Goal: Task Accomplishment & Management: Manage account settings

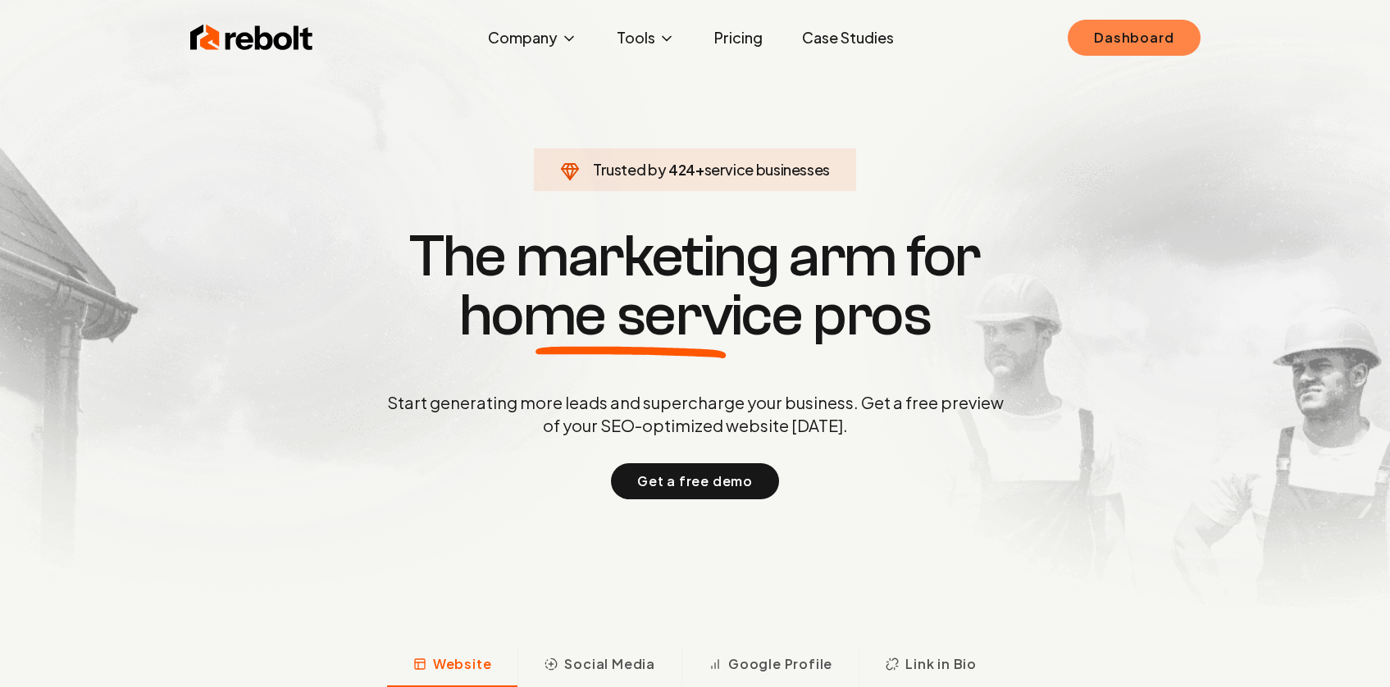
click at [1108, 33] on link "Dashboard" at bounding box center [1134, 38] width 132 height 36
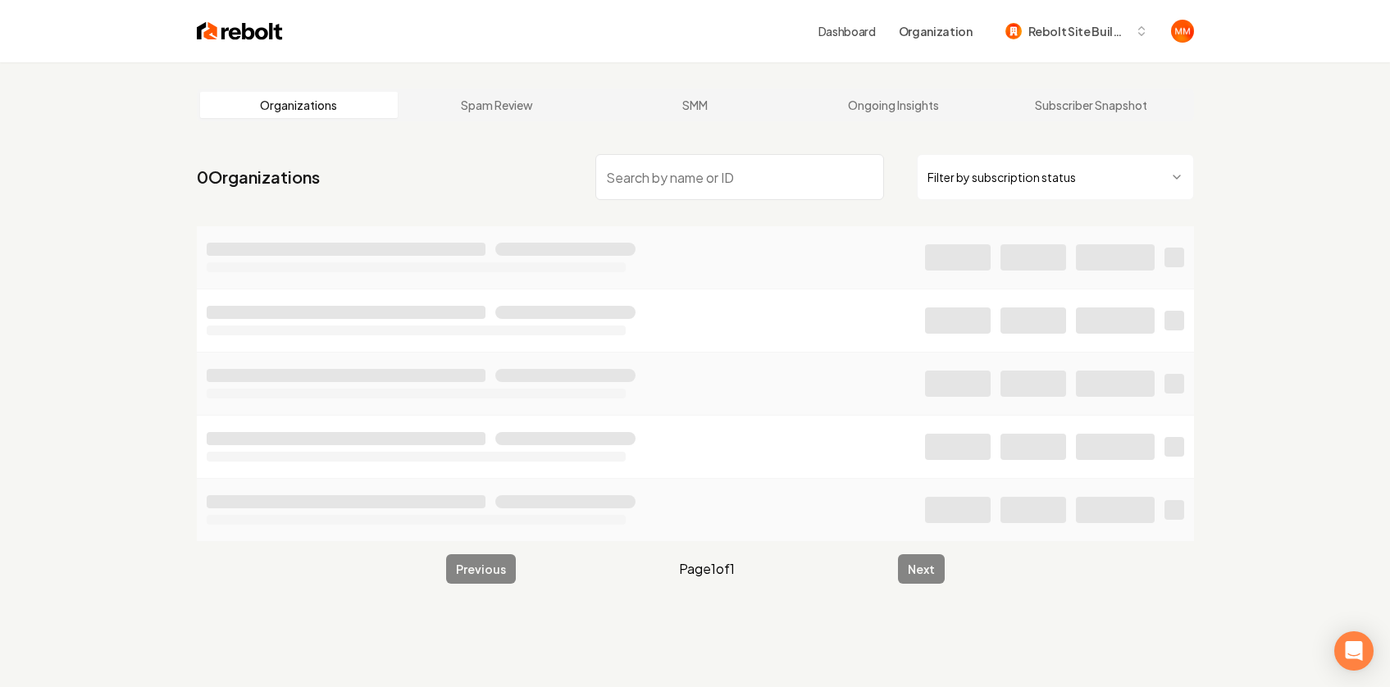
click at [668, 194] on input "search" at bounding box center [739, 177] width 289 height 46
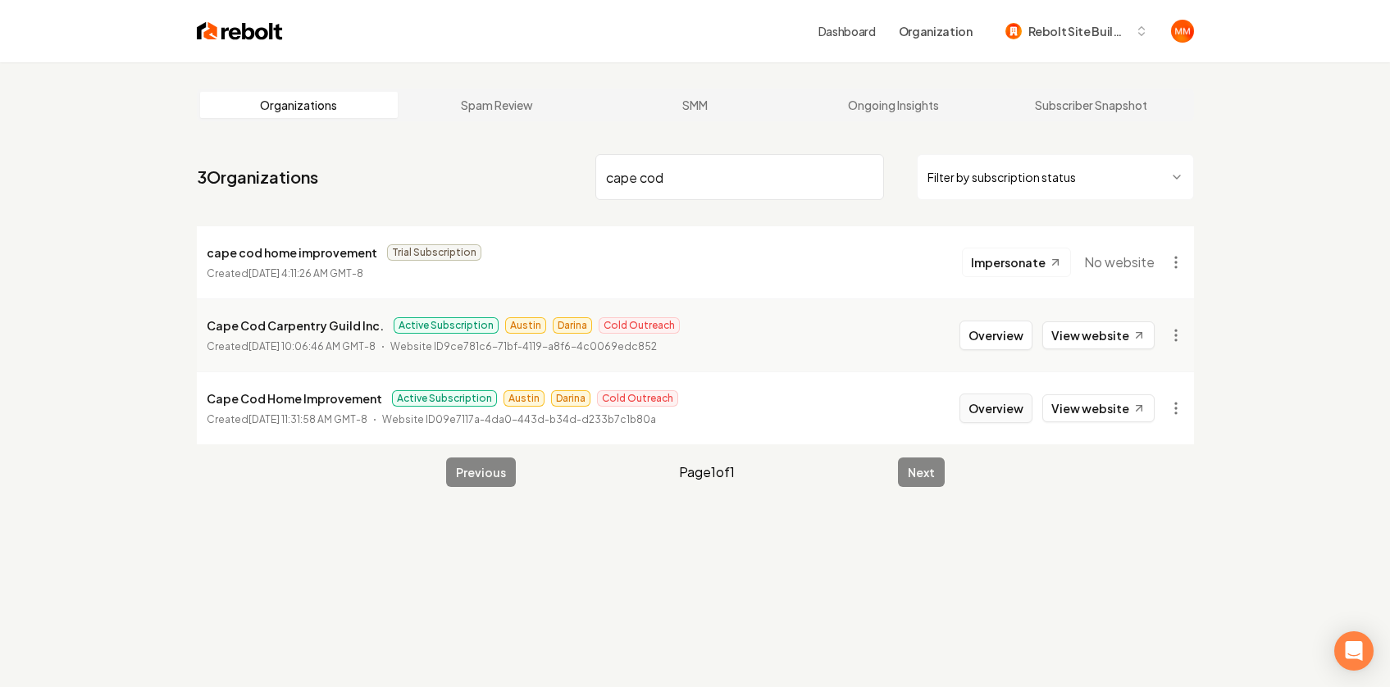
type input "cape cod"
click at [1001, 395] on button "Overview" at bounding box center [995, 409] width 73 height 30
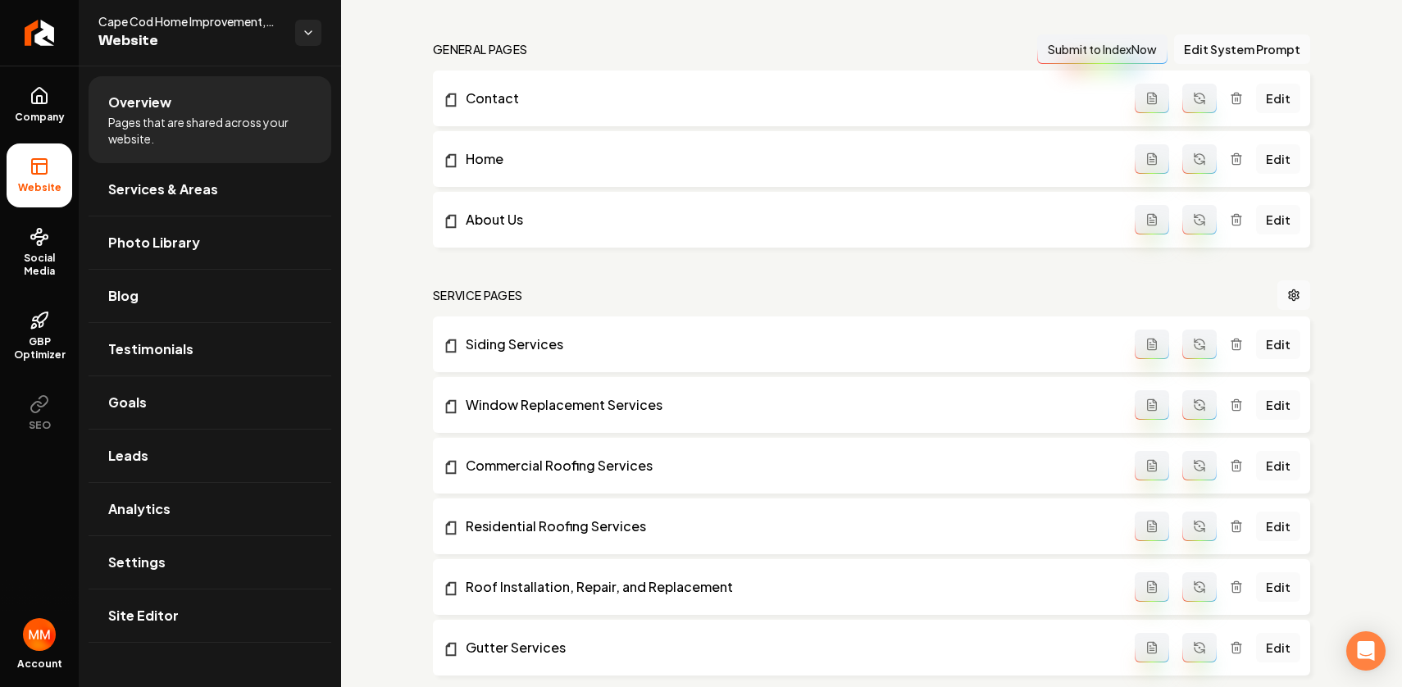
scroll to position [108, 0]
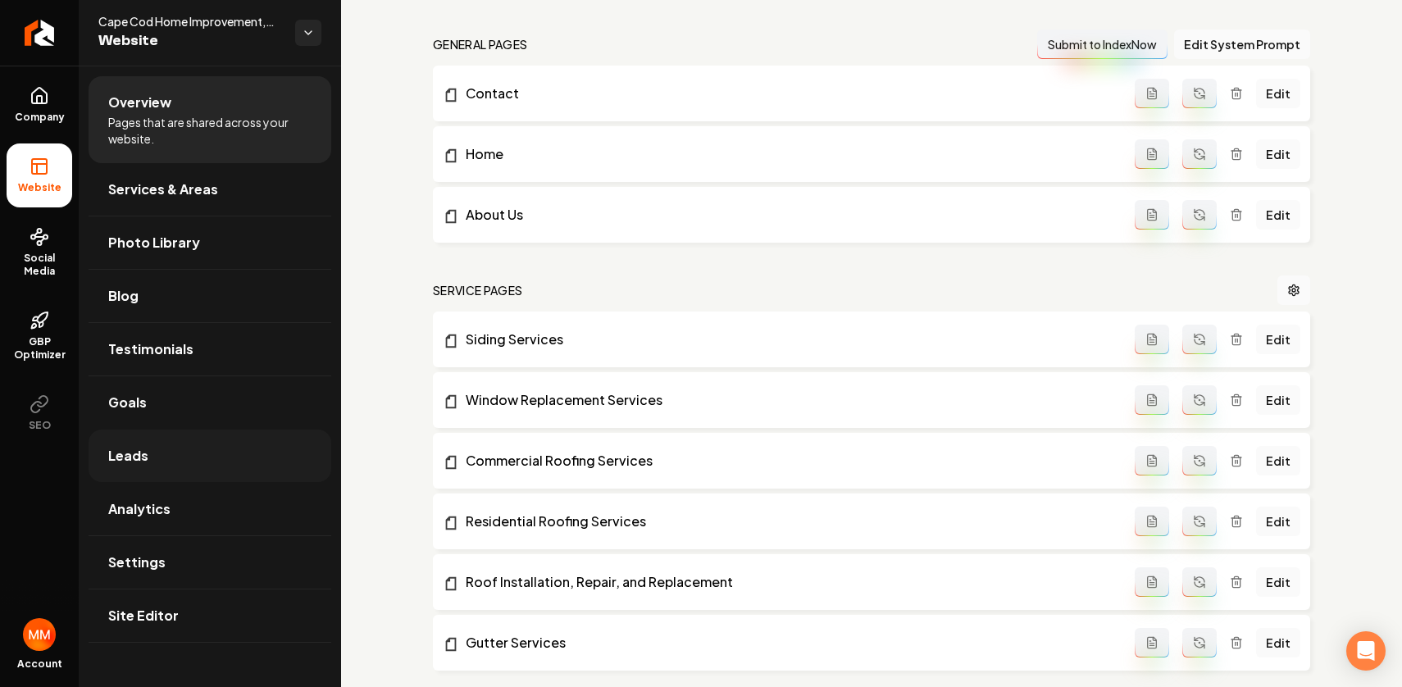
click at [232, 444] on link "Leads" at bounding box center [210, 456] width 243 height 52
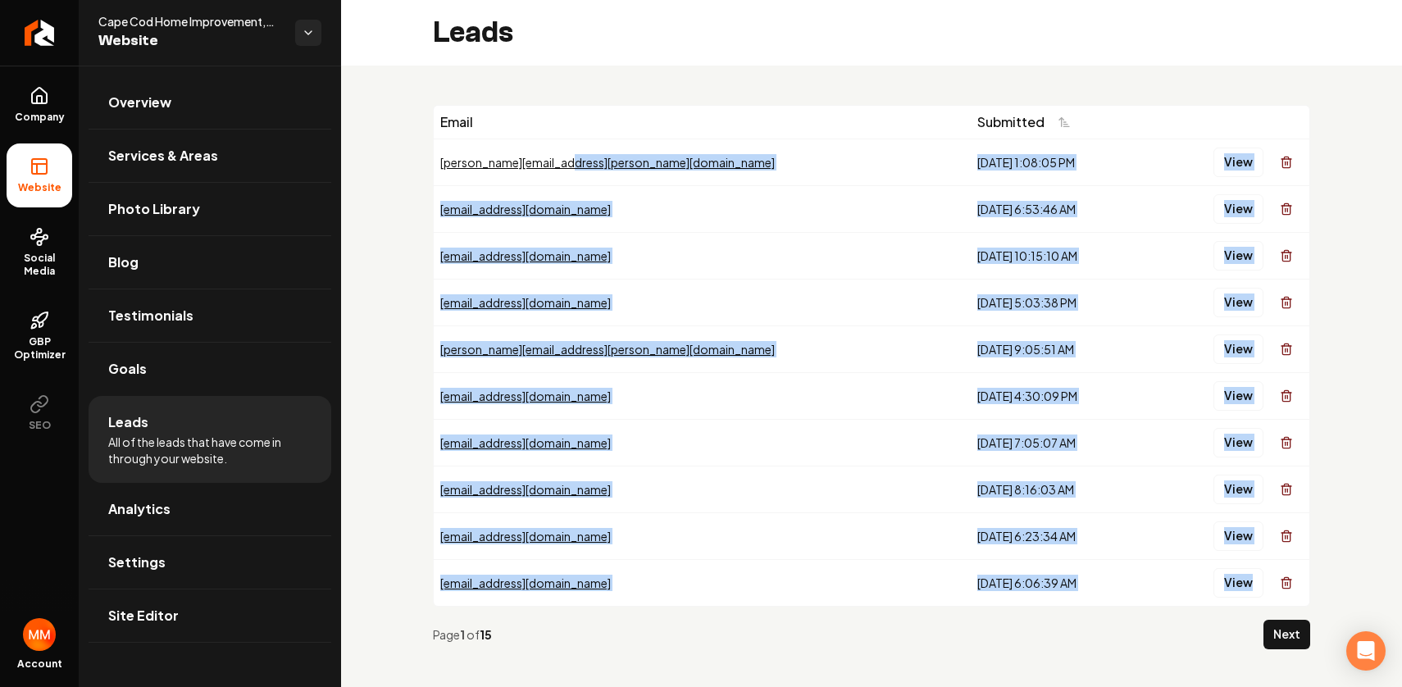
drag, startPoint x: 1013, startPoint y: 612, endPoint x: 629, endPoint y: 177, distance: 579.8
click at [629, 177] on div "Email Submitted [PERSON_NAME][EMAIL_ADDRESS][PERSON_NAME][DOMAIN_NAME] [DATE] 1…" at bounding box center [871, 384] width 877 height 558
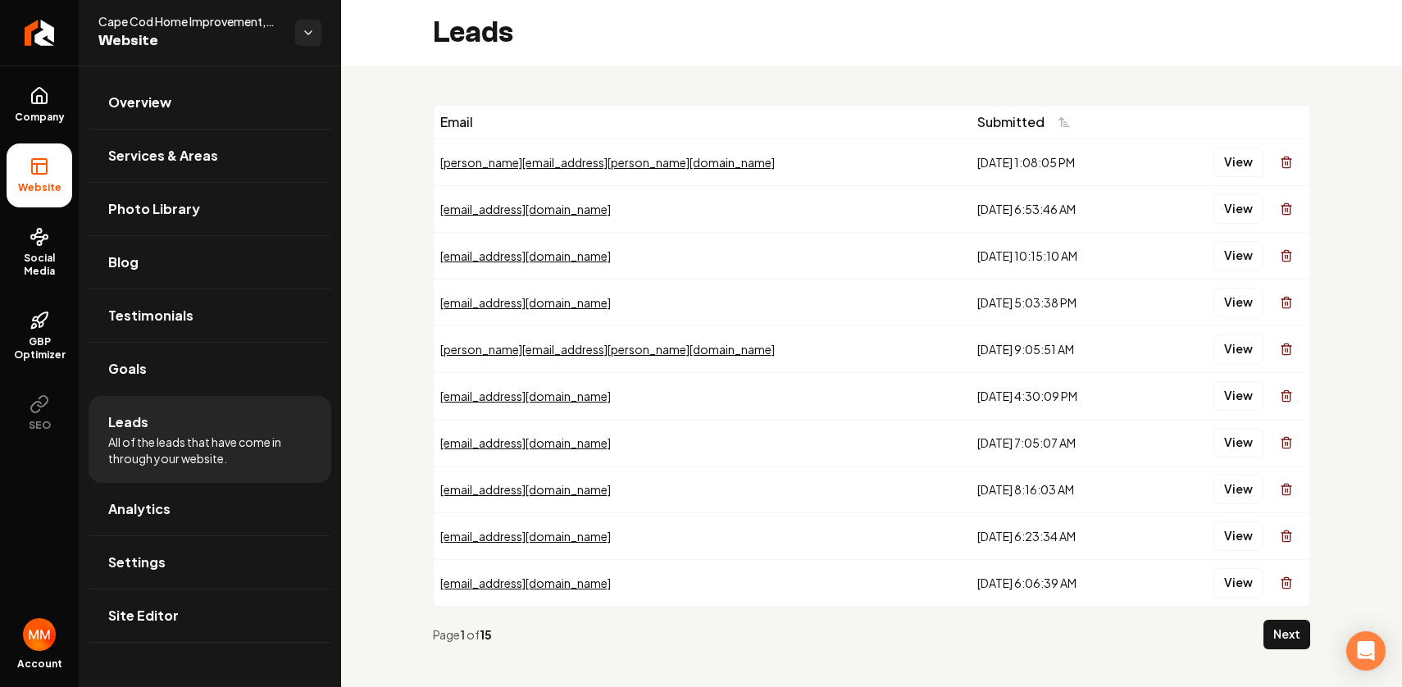
click at [648, 107] on th "Email" at bounding box center [702, 122] width 537 height 33
click at [1219, 262] on button "View" at bounding box center [1239, 256] width 50 height 30
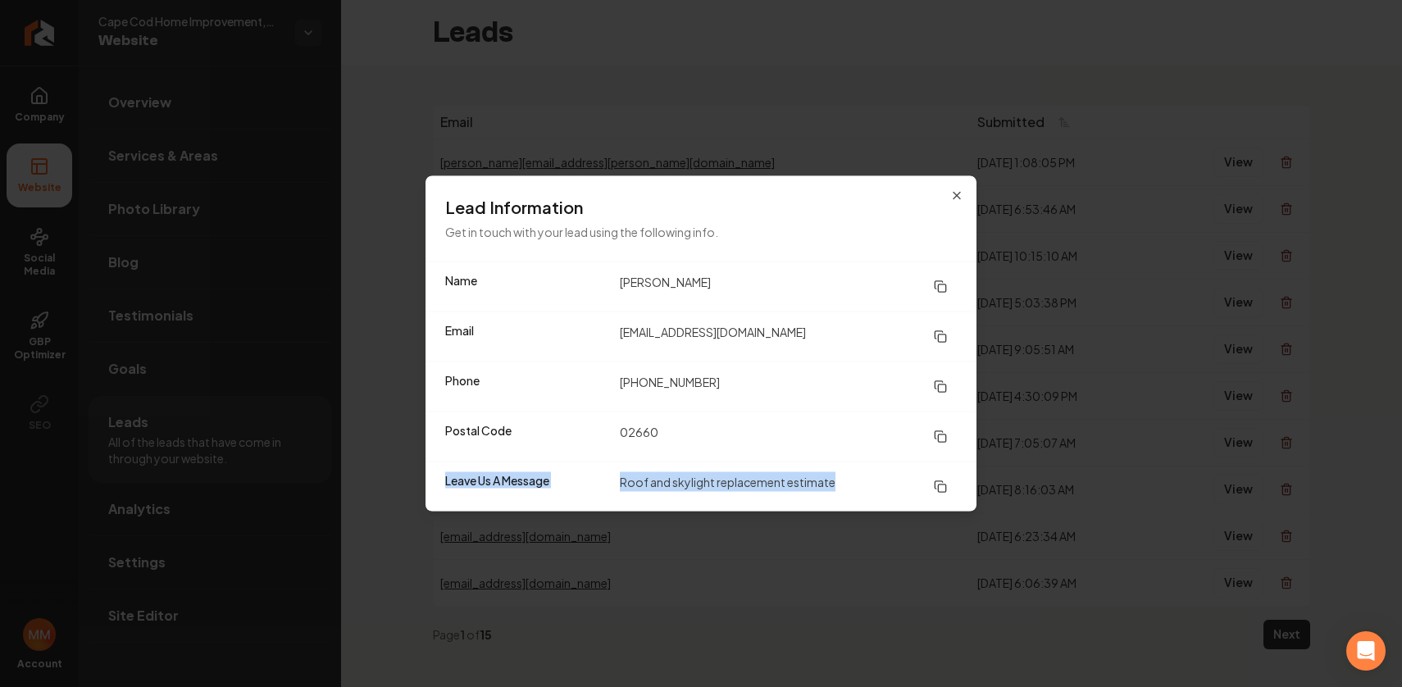
drag, startPoint x: 850, startPoint y: 476, endPoint x: 598, endPoint y: 442, distance: 254.8
click at [598, 442] on dl "Name [PERSON_NAME] Email [EMAIL_ADDRESS][DOMAIN_NAME] Phone [PHONE_NUMBER] Post…" at bounding box center [701, 386] width 551 height 249
drag, startPoint x: 1089, startPoint y: 308, endPoint x: 1104, endPoint y: 285, distance: 28.0
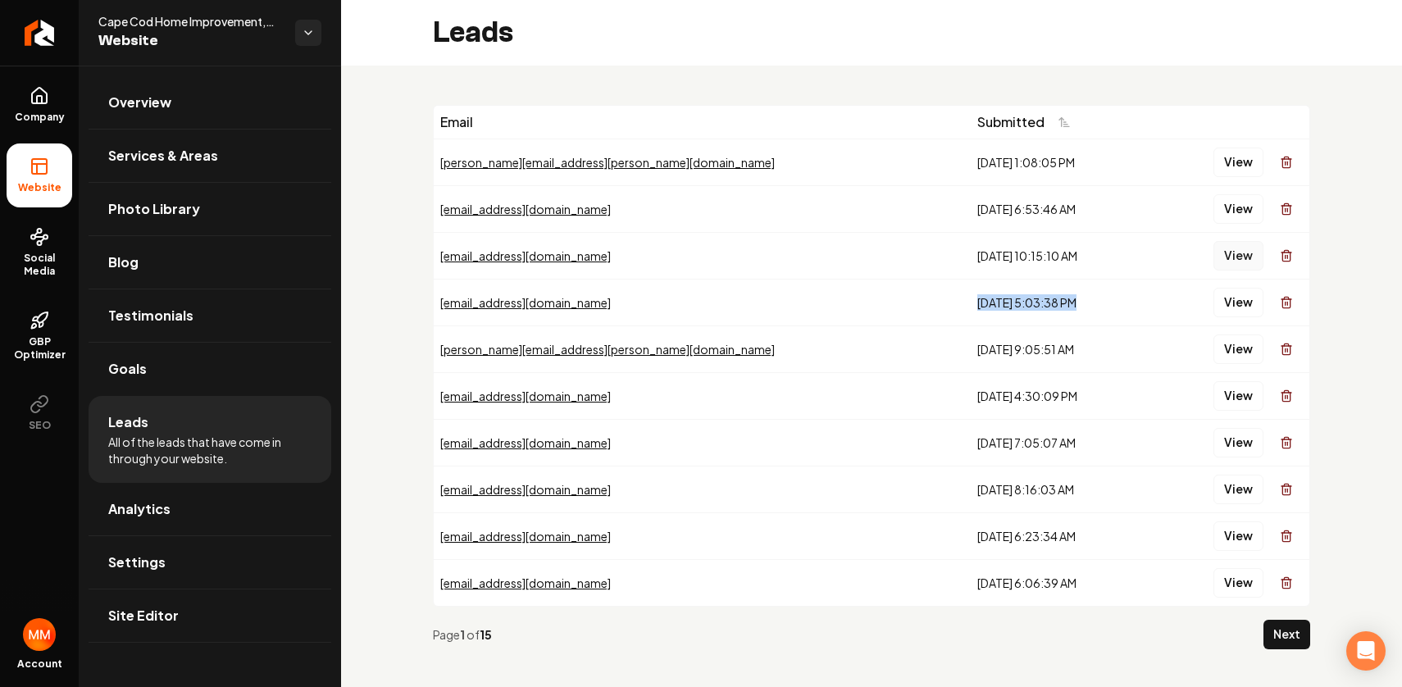
click at [1218, 259] on button "View" at bounding box center [1239, 256] width 50 height 30
click at [1234, 212] on button "View" at bounding box center [1239, 209] width 50 height 30
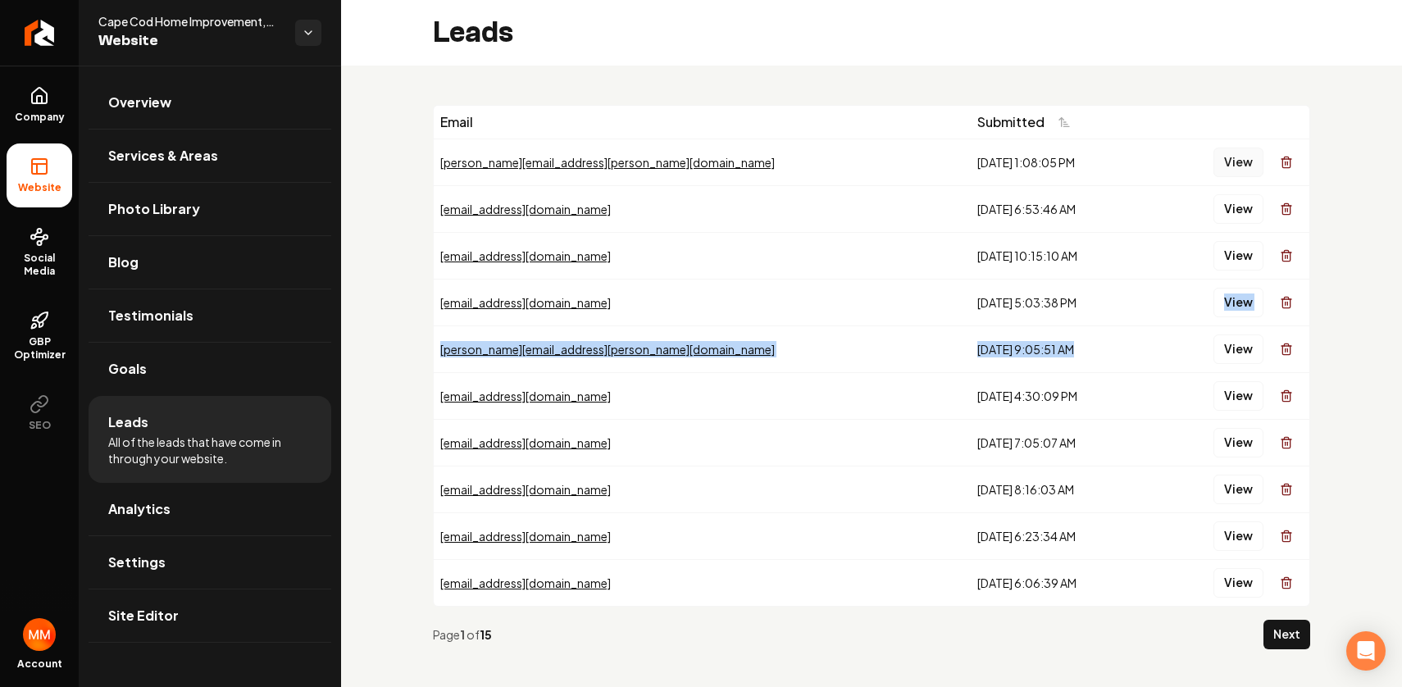
click at [1214, 164] on button "View" at bounding box center [1239, 163] width 50 height 30
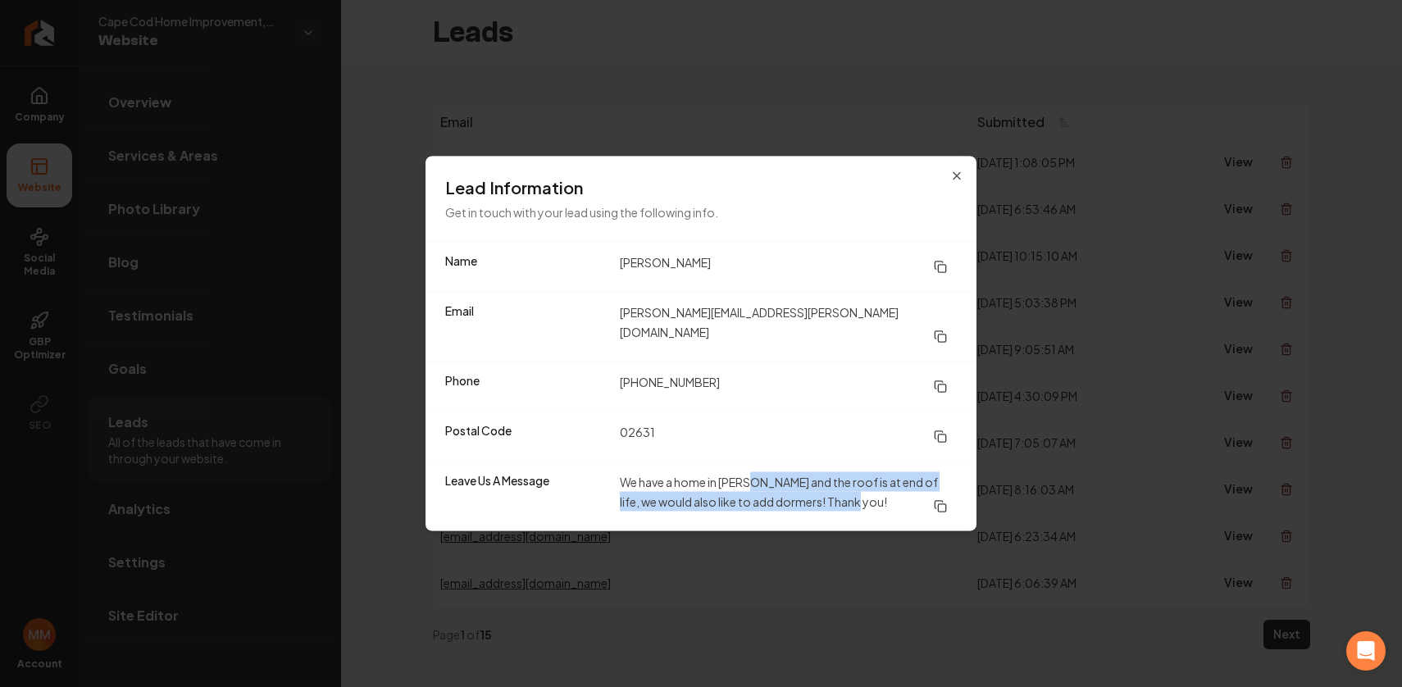
drag, startPoint x: 859, startPoint y: 487, endPoint x: 754, endPoint y: 473, distance: 105.9
click at [754, 473] on dd "We have a home in [PERSON_NAME] and the roof is at end of life, we would also l…" at bounding box center [788, 496] width 337 height 49
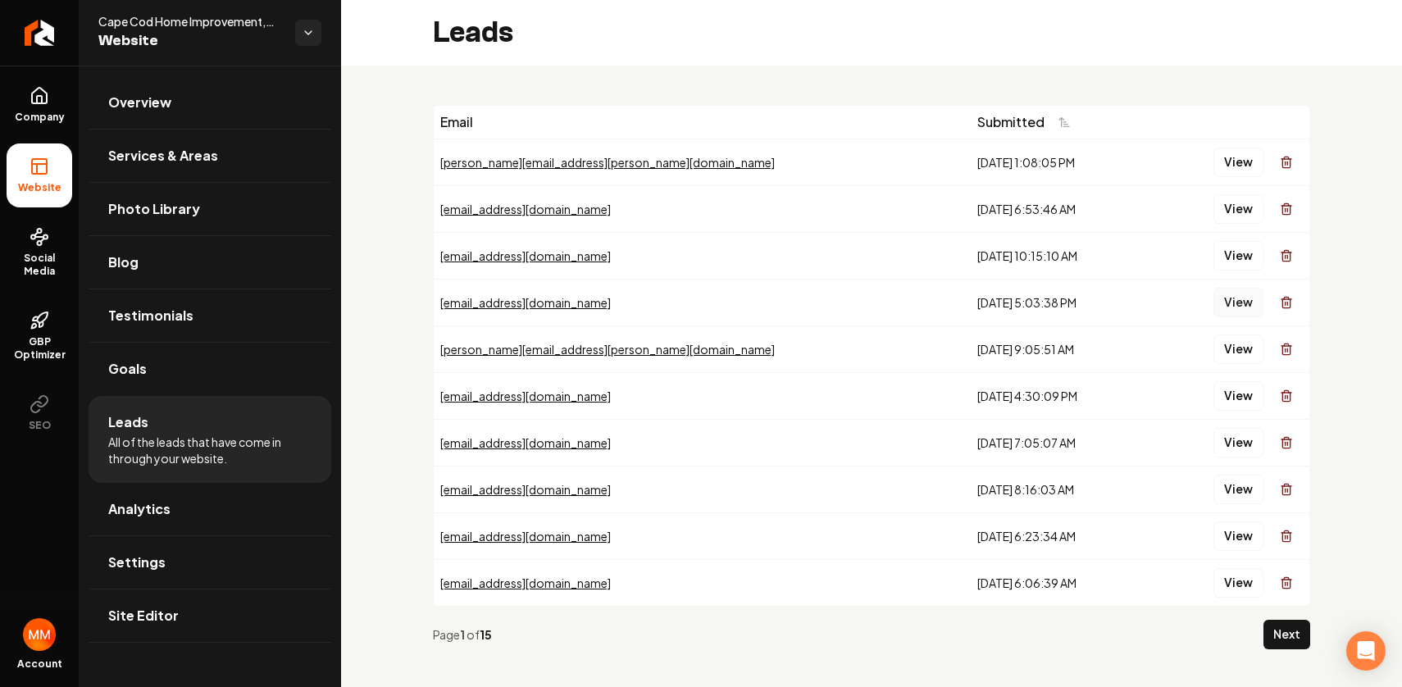
click at [1214, 301] on button "View" at bounding box center [1239, 303] width 50 height 30
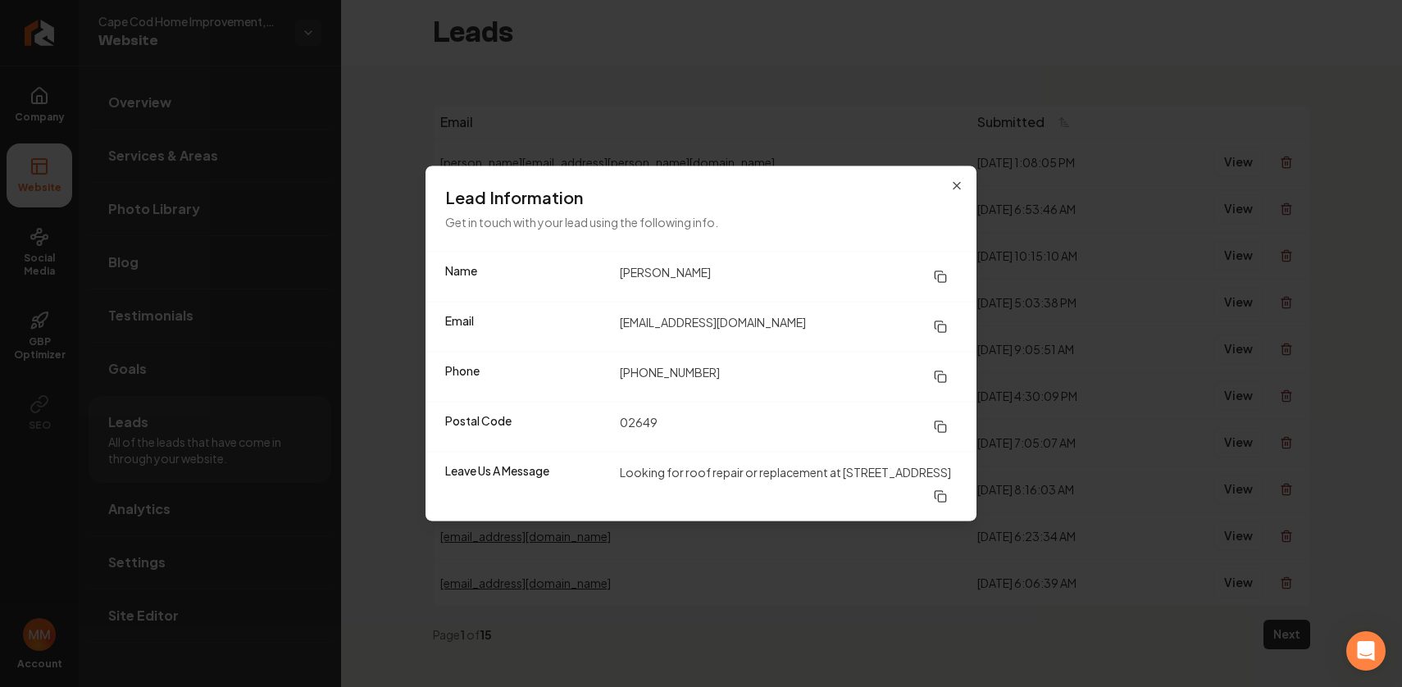
drag, startPoint x: 774, startPoint y: 484, endPoint x: 642, endPoint y: 474, distance: 132.4
click at [642, 474] on dd "Looking for roof repair or replacement at [STREET_ADDRESS]" at bounding box center [788, 486] width 337 height 49
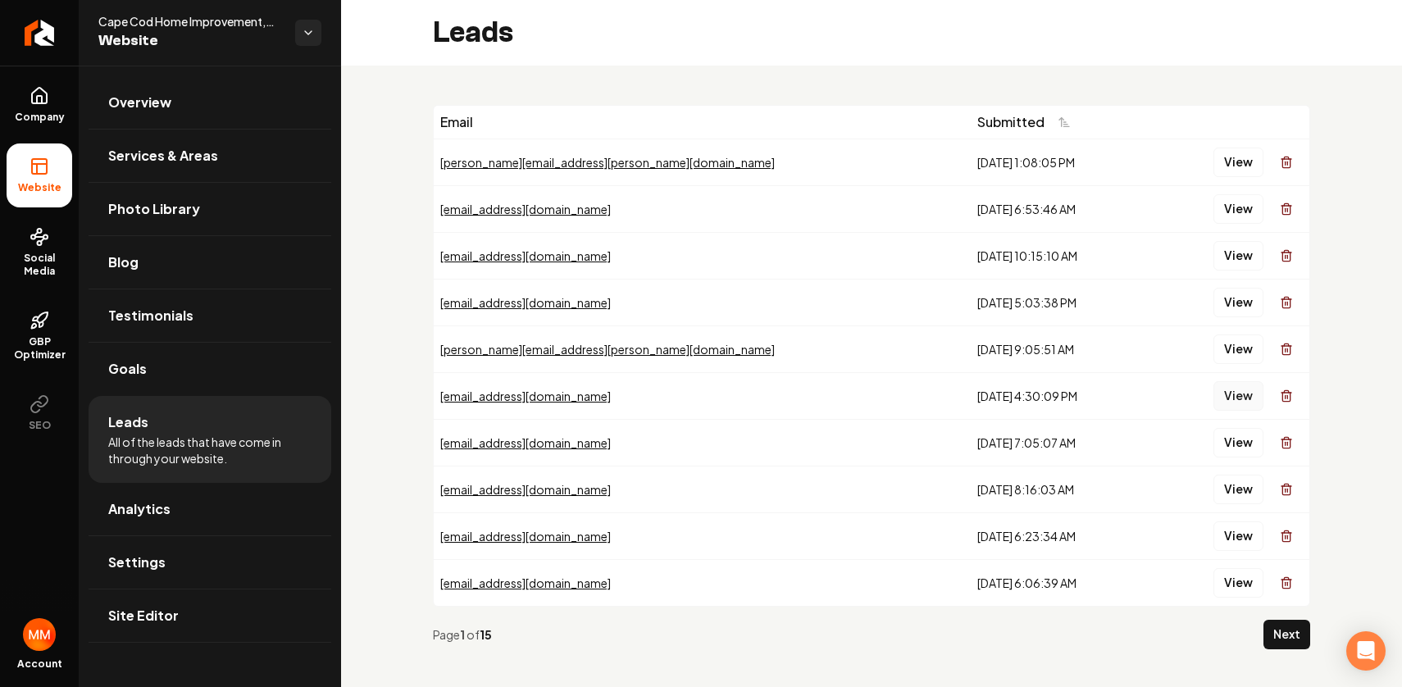
click at [1214, 387] on button "View" at bounding box center [1239, 396] width 50 height 30
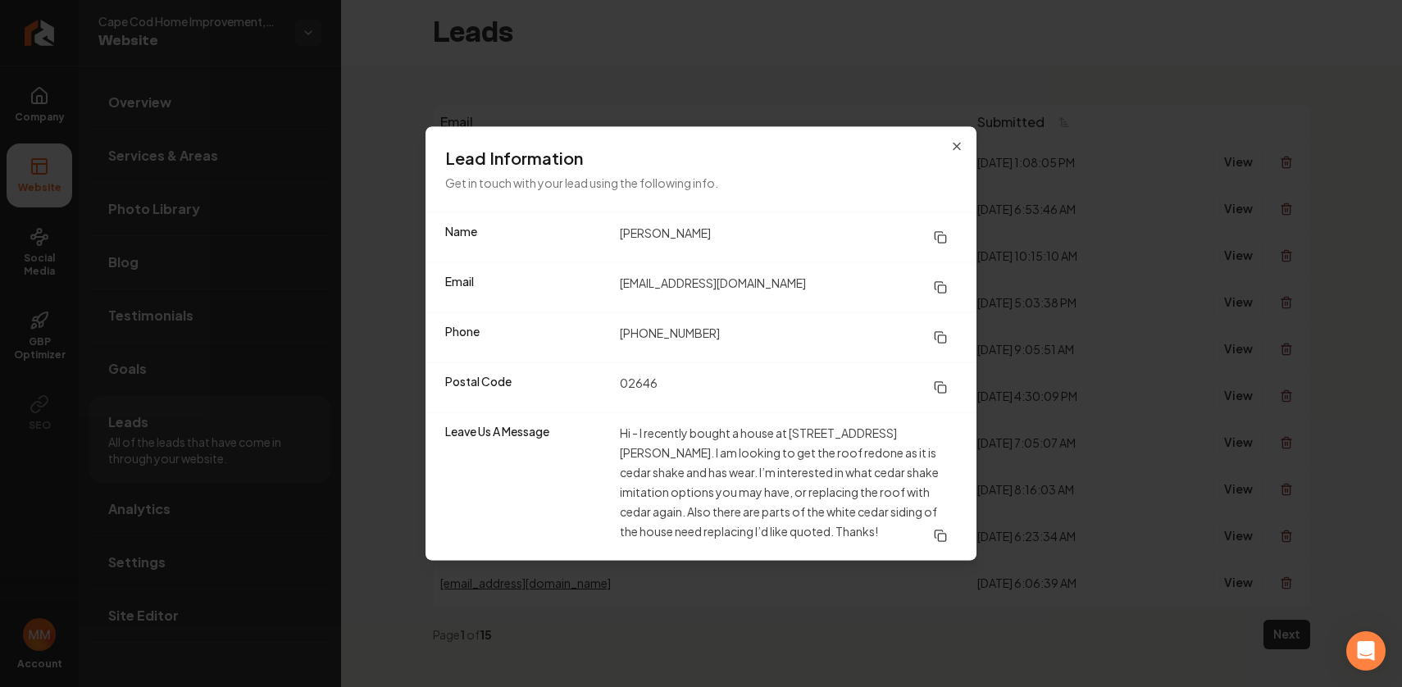
drag, startPoint x: 838, startPoint y: 525, endPoint x: 696, endPoint y: 449, distance: 161.1
click at [699, 453] on dd "Hi - I recently bought a house at [STREET_ADDRESS][PERSON_NAME]. I am looking t…" at bounding box center [788, 487] width 337 height 128
drag, startPoint x: 535, startPoint y: 500, endPoint x: 563, endPoint y: 482, distance: 33.2
click at [535, 499] on dt "Leave Us A Message" at bounding box center [526, 487] width 162 height 128
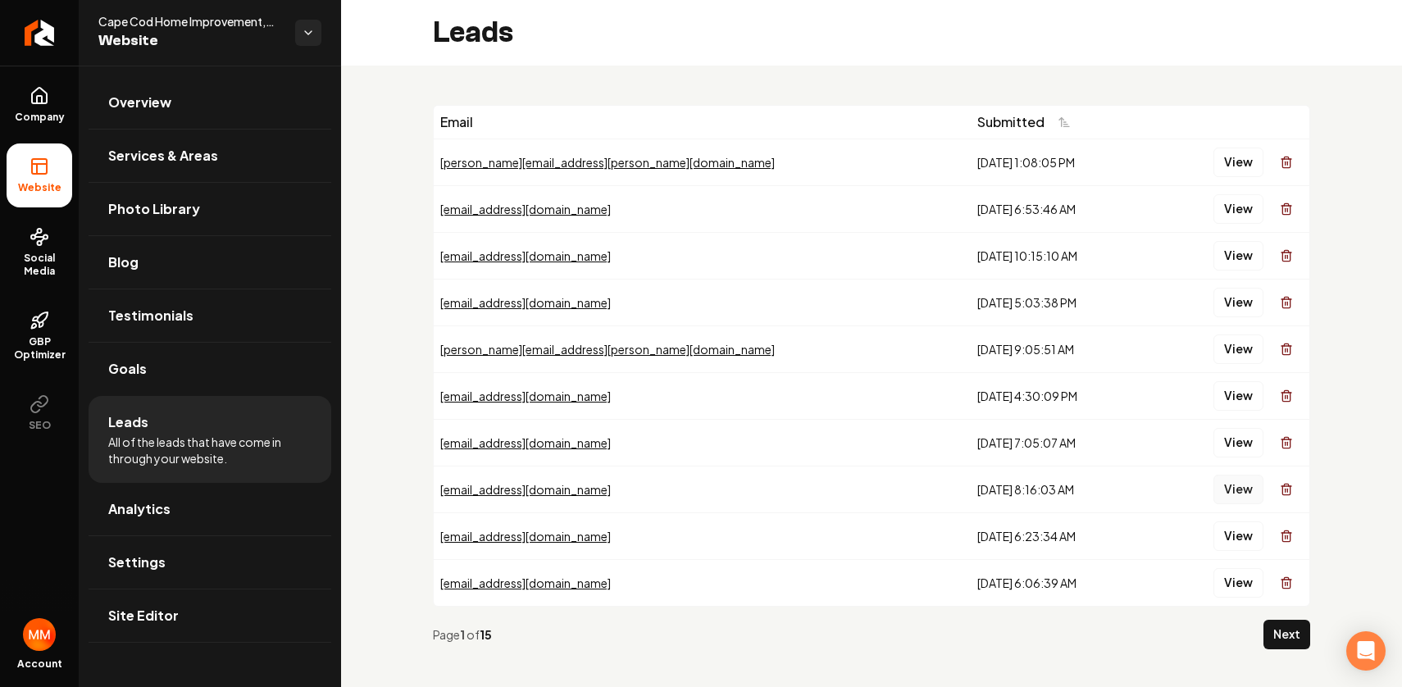
click at [1214, 480] on button "View" at bounding box center [1239, 490] width 50 height 30
click at [1214, 538] on button "View" at bounding box center [1239, 537] width 50 height 30
click at [1264, 632] on button "Next" at bounding box center [1287, 635] width 47 height 30
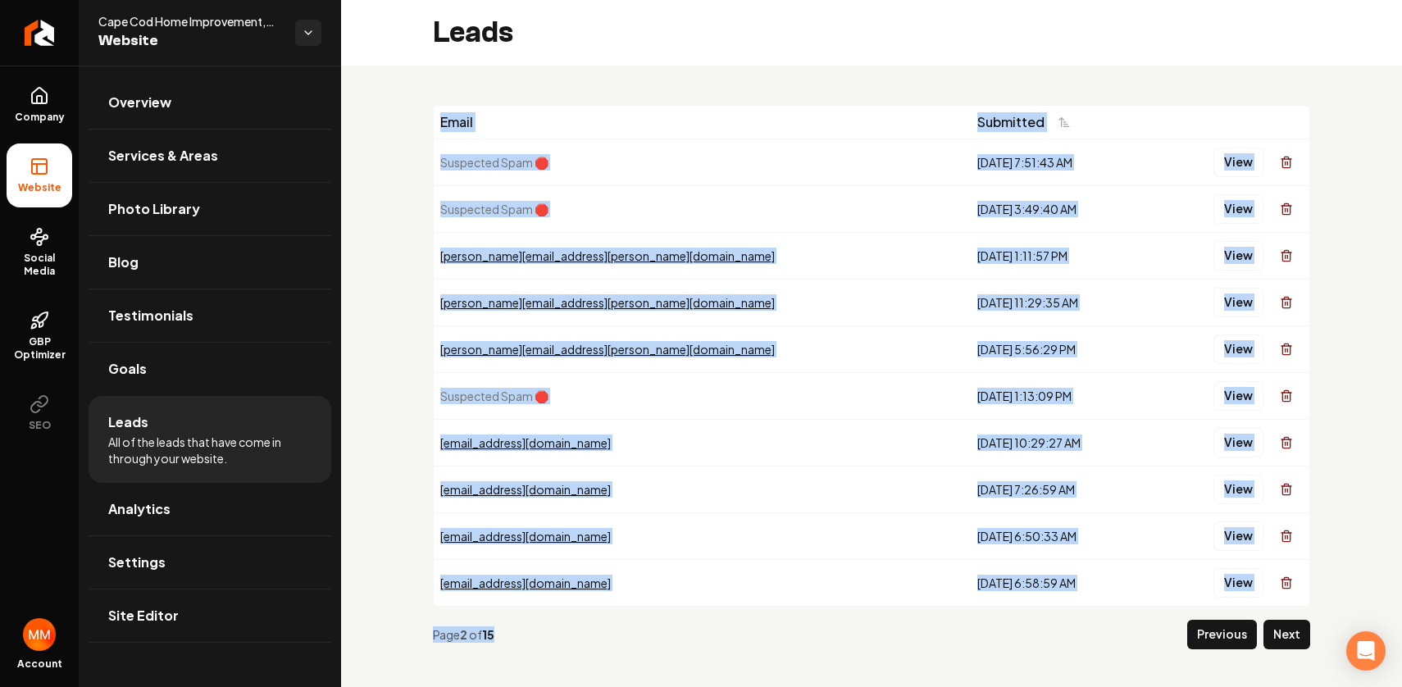
drag, startPoint x: 399, startPoint y: 606, endPoint x: 369, endPoint y: 562, distance: 53.2
click at [364, 568] on div "Email Submitted Suspected Spam 🛑 [DATE] 7:51:43 AM View Suspected Spam 🛑 [DATE]…" at bounding box center [871, 384] width 1061 height 636
click at [379, 546] on div "Email Submitted Suspected Spam 🛑 [DATE] 7:51:43 AM View Suspected Spam 🛑 [DATE]…" at bounding box center [871, 384] width 1061 height 636
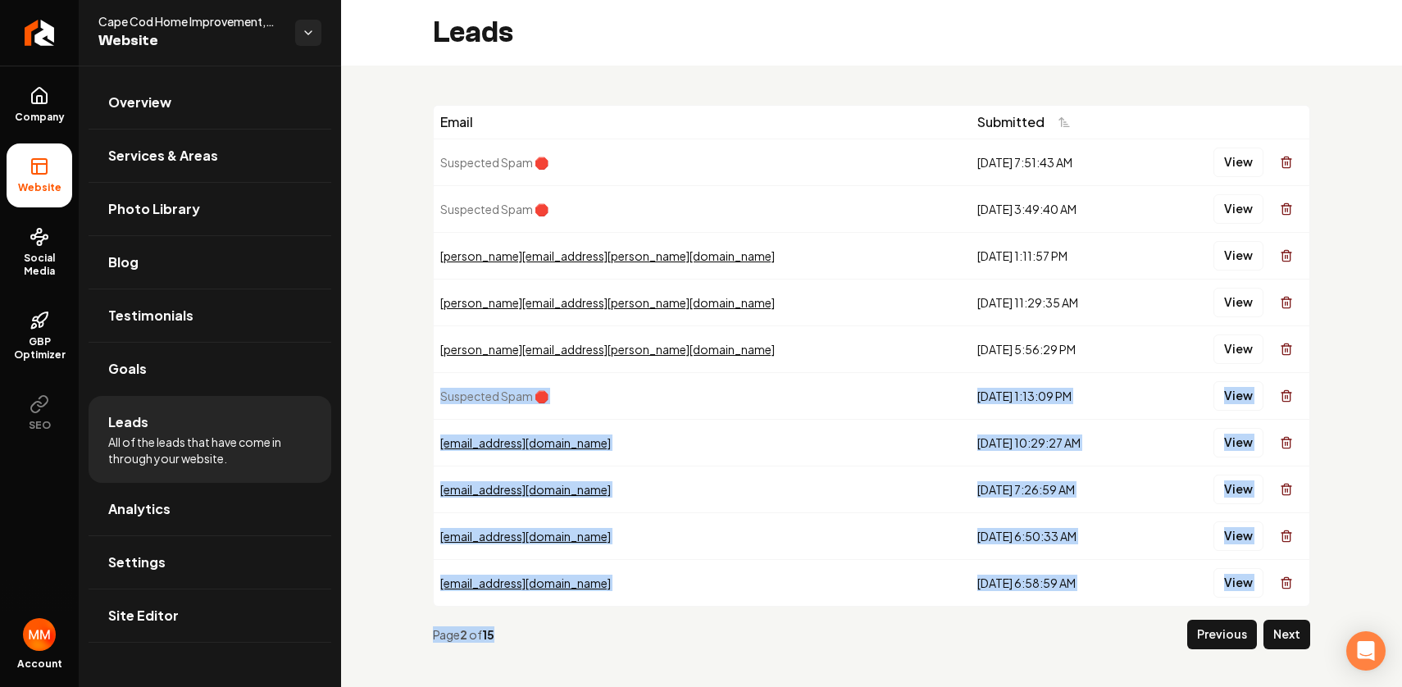
drag, startPoint x: 519, startPoint y: 614, endPoint x: 433, endPoint y: 298, distance: 328.0
click at [448, 317] on div "Email Submitted Suspected Spam 🛑 [DATE] 7:51:43 AM View Suspected Spam 🛑 [DATE]…" at bounding box center [871, 384] width 877 height 558
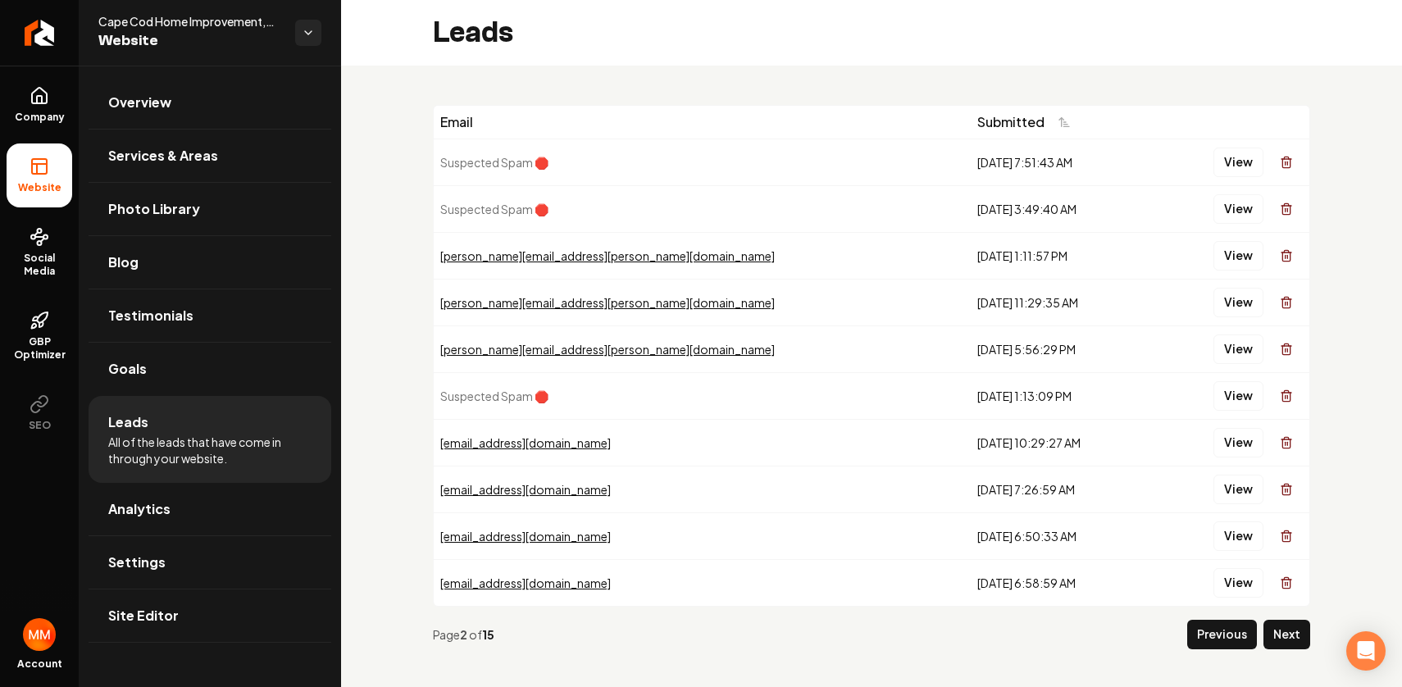
click at [403, 284] on div "Email Submitted Suspected Spam 🛑 [DATE] 7:51:43 AM View Suspected Spam 🛑 [DATE]…" at bounding box center [871, 384] width 1061 height 636
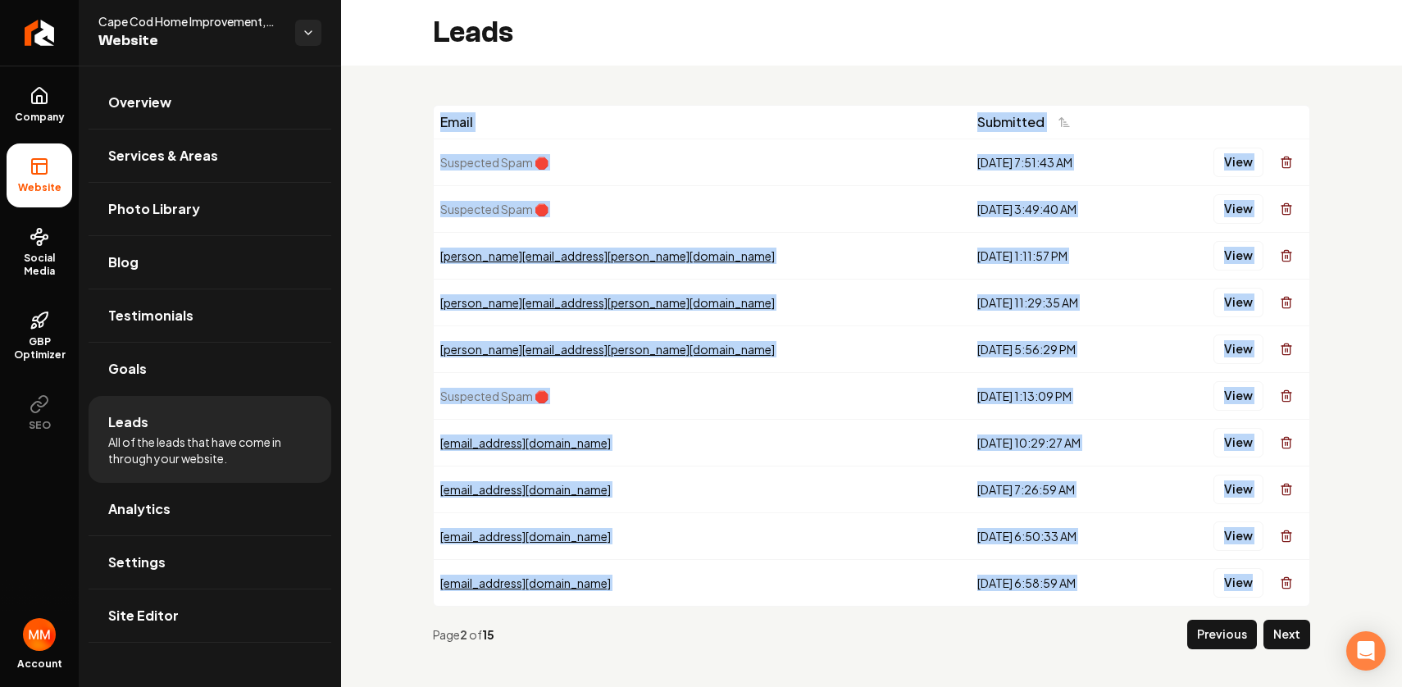
drag, startPoint x: 515, startPoint y: 612, endPoint x: 373, endPoint y: 326, distance: 319.4
click at [372, 329] on div "Email Submitted Suspected Spam 🛑 [DATE] 7:51:43 AM View Suspected Spam 🛑 [DATE]…" at bounding box center [871, 384] width 1061 height 636
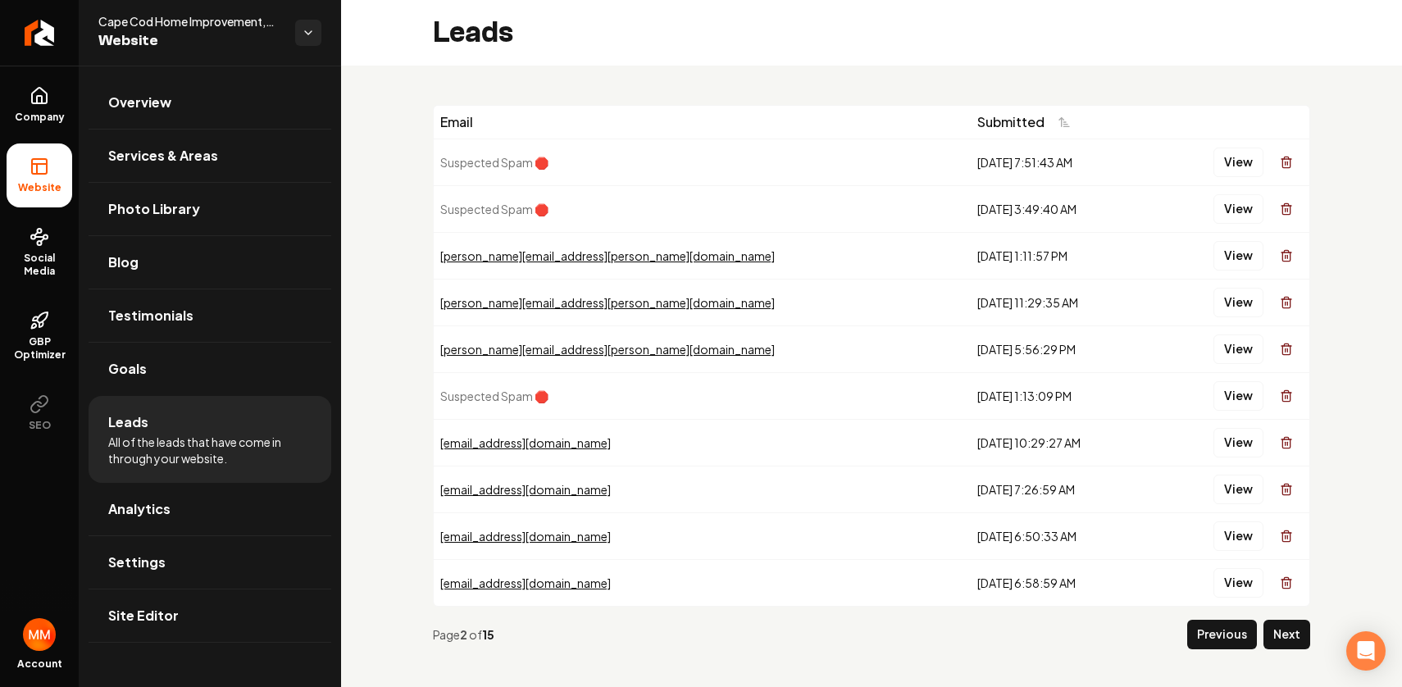
click at [380, 319] on div "Email Submitted Suspected Spam 🛑 [DATE] 7:51:43 AM View Suspected Spam 🛑 [DATE]…" at bounding box center [871, 384] width 1061 height 636
click at [1214, 157] on button "View" at bounding box center [1239, 163] width 50 height 30
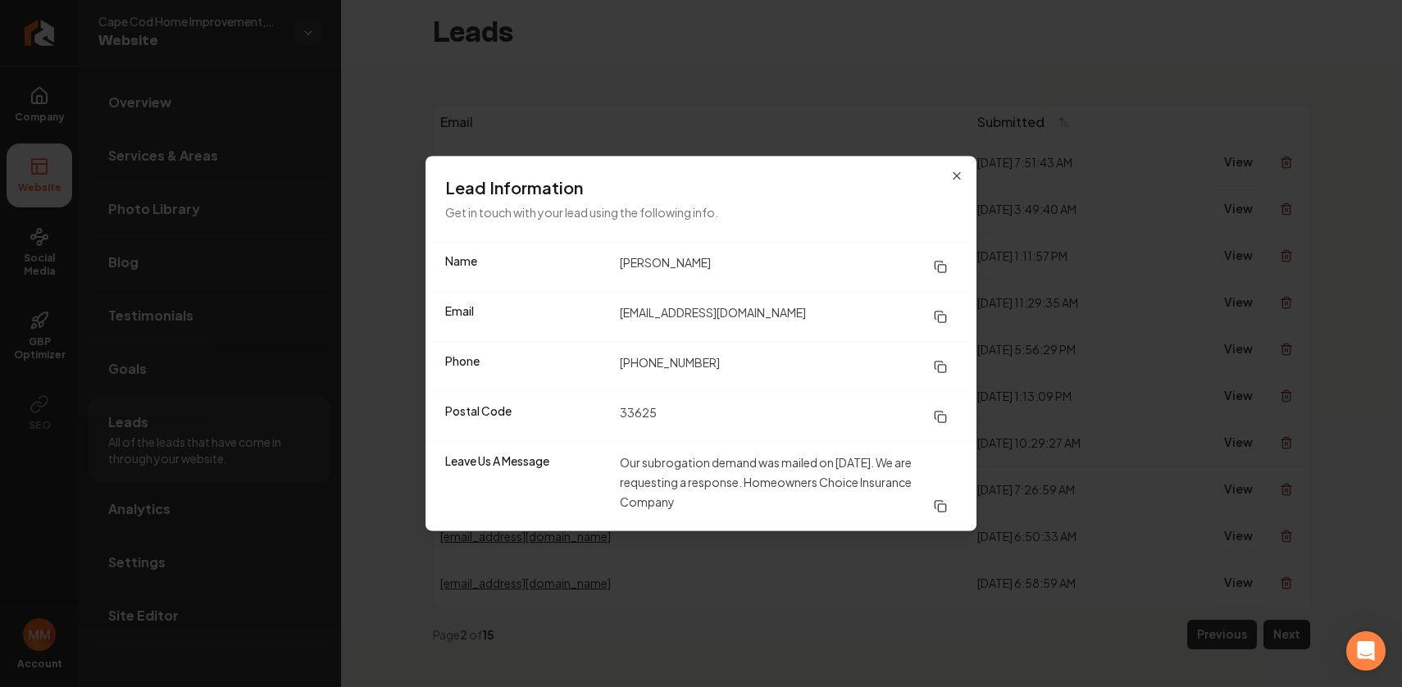
drag, startPoint x: 750, startPoint y: 508, endPoint x: 570, endPoint y: 391, distance: 215.2
click at [567, 393] on dl "Name [PERSON_NAME] Email [PERSON_NAME][EMAIL_ADDRESS][DOMAIN_NAME] Phone [PHONE…" at bounding box center [701, 387] width 551 height 289
drag, startPoint x: 727, startPoint y: 490, endPoint x: 904, endPoint y: 403, distance: 197.7
click at [727, 490] on dd "Our subrogation demand was mailed on [DATE]. We are requesting a response. Home…" at bounding box center [788, 487] width 337 height 69
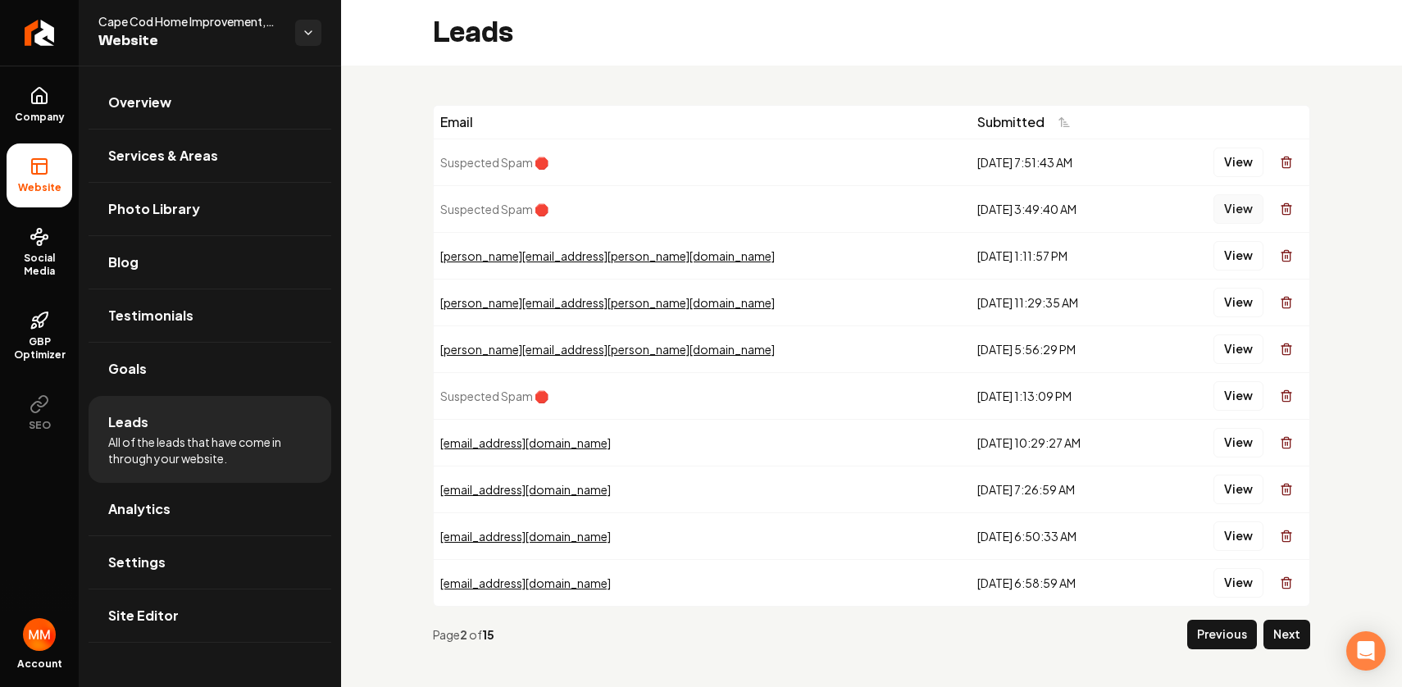
click at [1214, 211] on button "View" at bounding box center [1239, 209] width 50 height 30
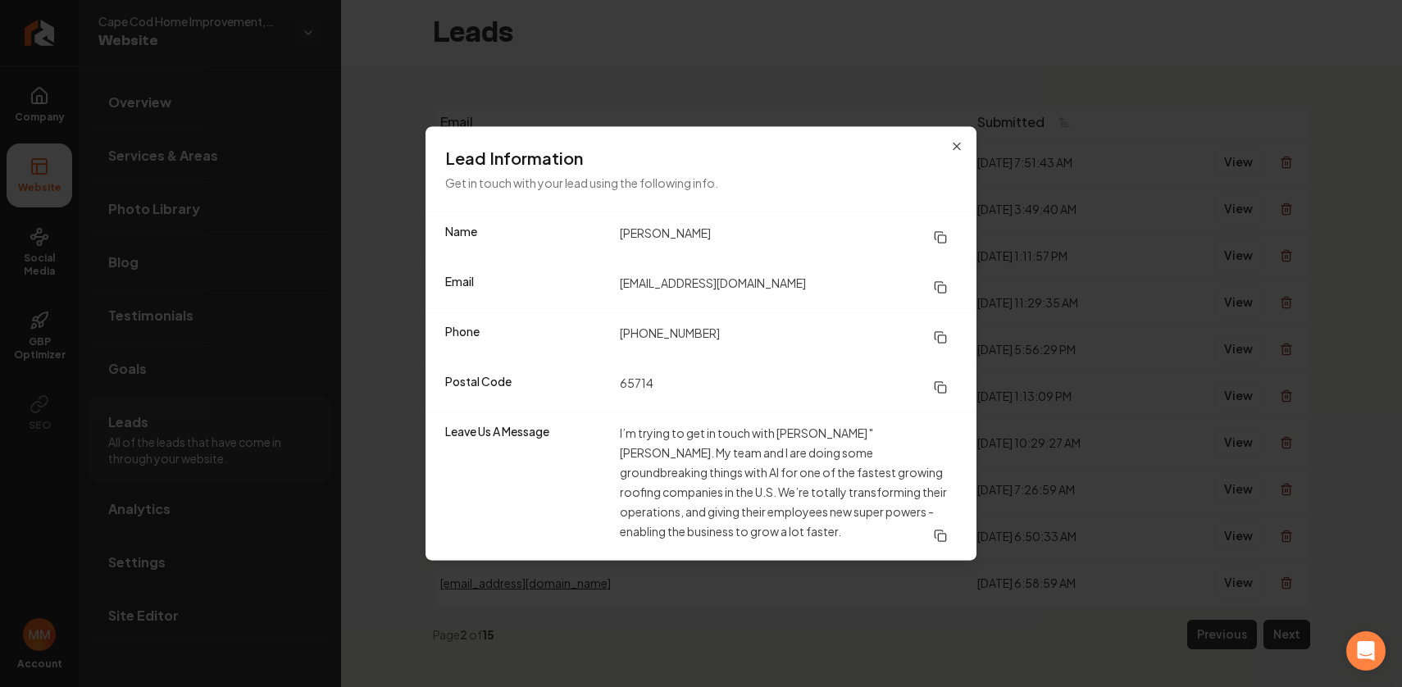
click at [928, 511] on dd "I’m trying to get in touch with [PERSON_NAME] "[PERSON_NAME]. My team and I are…" at bounding box center [788, 487] width 337 height 128
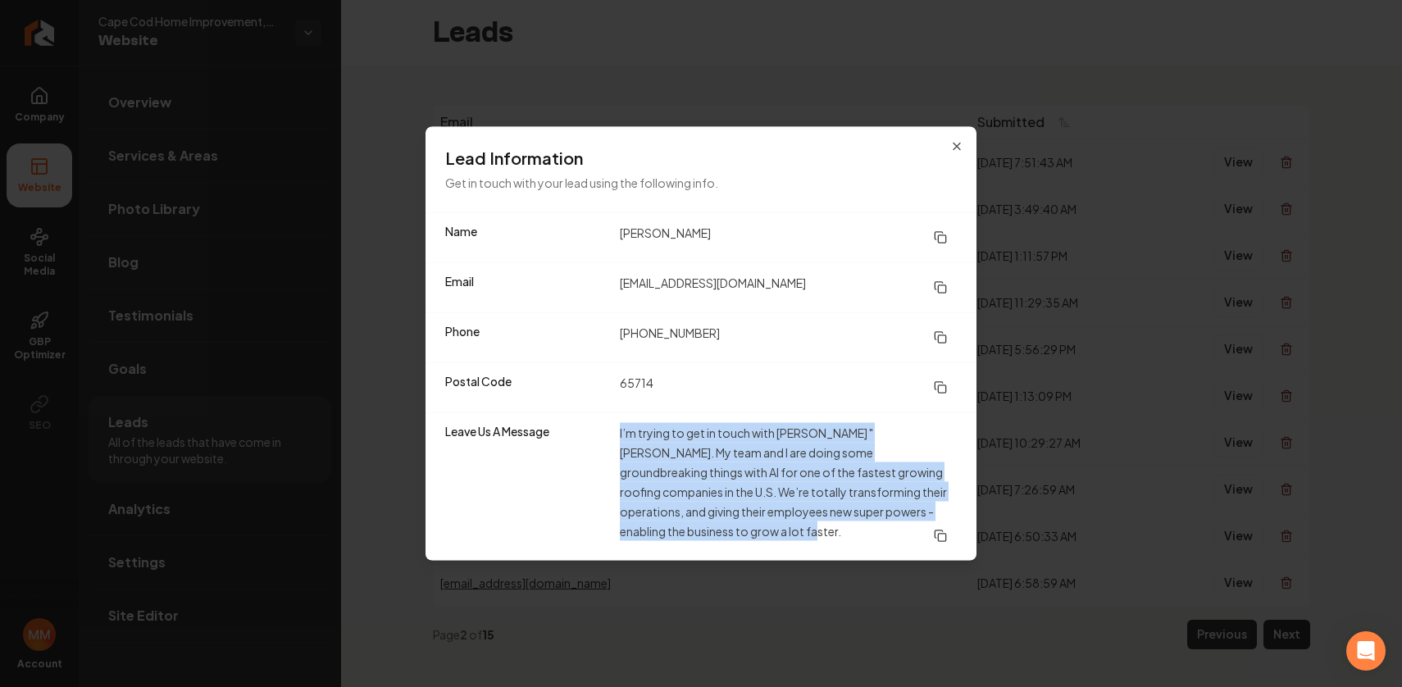
drag, startPoint x: 930, startPoint y: 512, endPoint x: 603, endPoint y: 430, distance: 337.5
click at [605, 421] on div "Leave Us A Message I’m trying to get in touch with [PERSON_NAME] "[PERSON_NAME]…" at bounding box center [701, 486] width 551 height 148
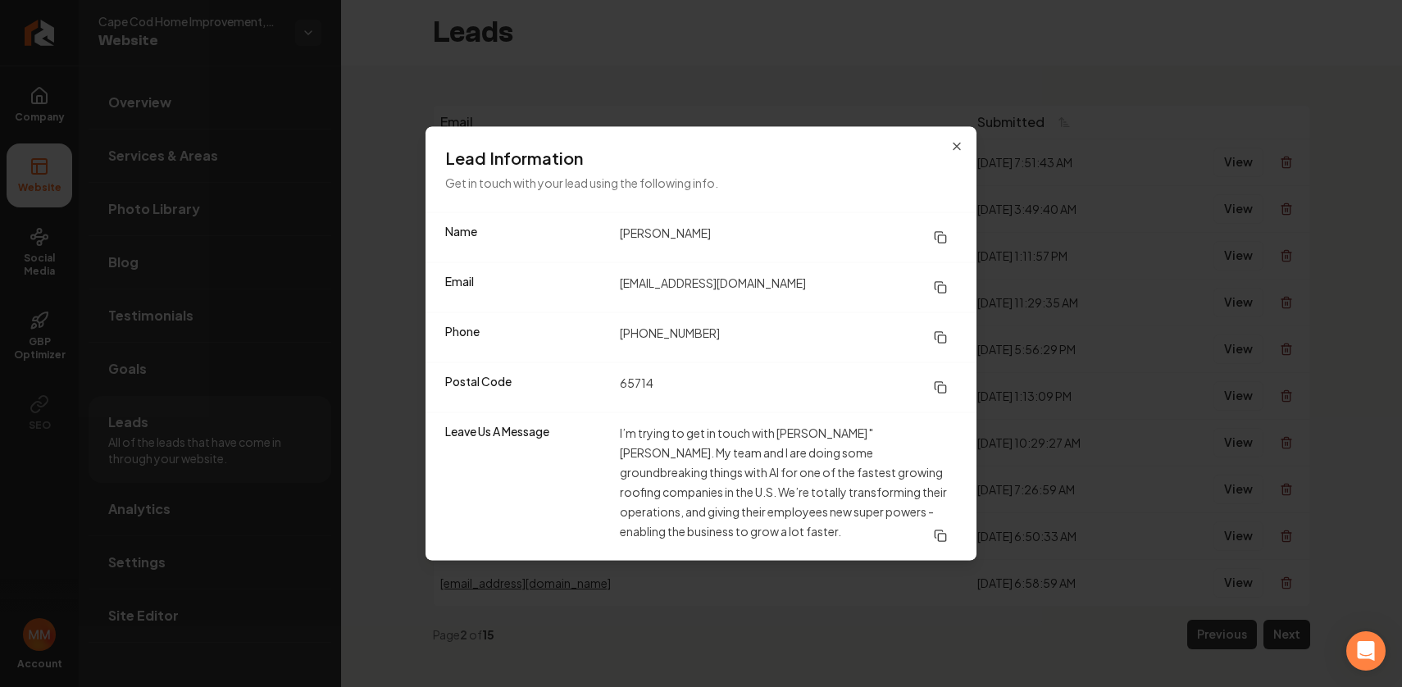
click at [579, 481] on dt "Leave Us A Message" at bounding box center [526, 487] width 162 height 128
drag, startPoint x: 1210, startPoint y: 376, endPoint x: 1223, endPoint y: 331, distance: 47.0
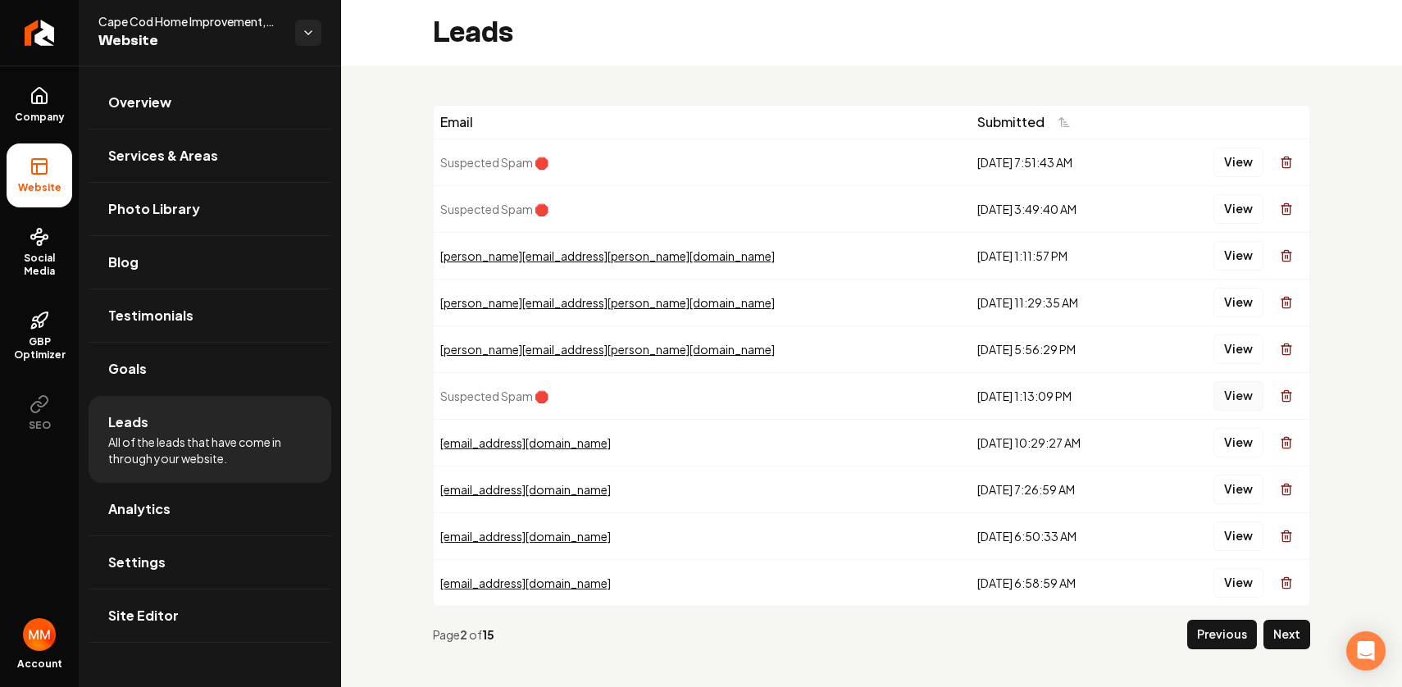
click at [1214, 389] on button "View" at bounding box center [1239, 396] width 50 height 30
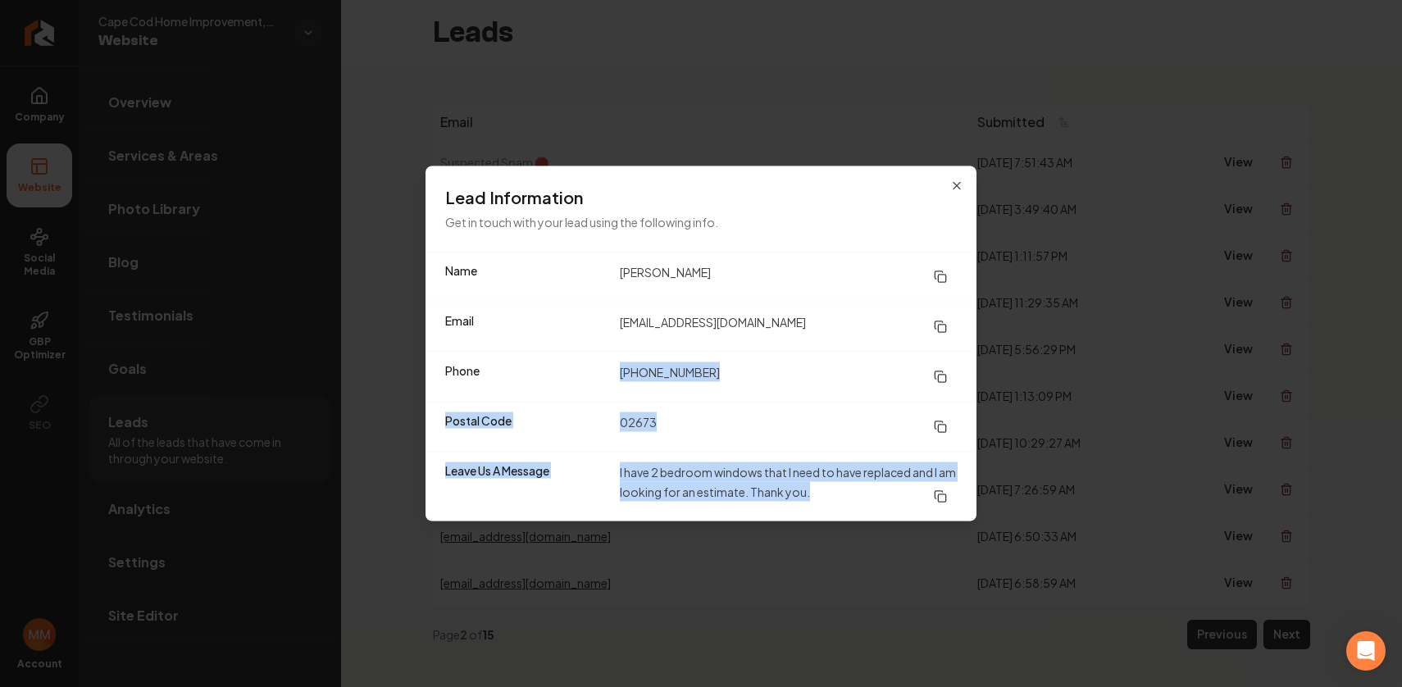
drag, startPoint x: 819, startPoint y: 473, endPoint x: 601, endPoint y: 372, distance: 240.3
click at [601, 374] on dl "Name [PERSON_NAME] Email [EMAIL_ADDRESS][DOMAIN_NAME] Phone [PHONE_NUMBER] Post…" at bounding box center [701, 387] width 551 height 269
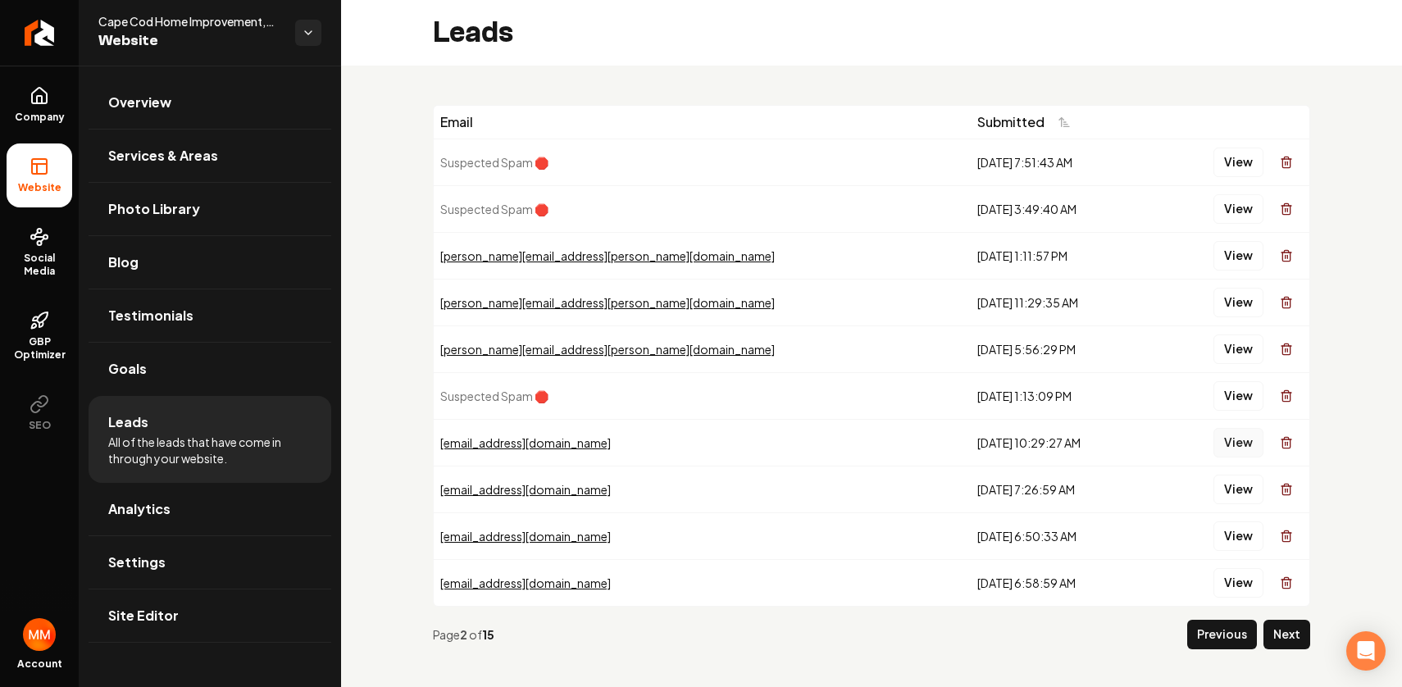
click at [1233, 436] on button "View" at bounding box center [1239, 443] width 50 height 30
click at [38, 33] on icon "Return to dashboard" at bounding box center [40, 33] width 16 height 0
